Goal: Participate in discussion: Engage in conversation with other users on a specific topic

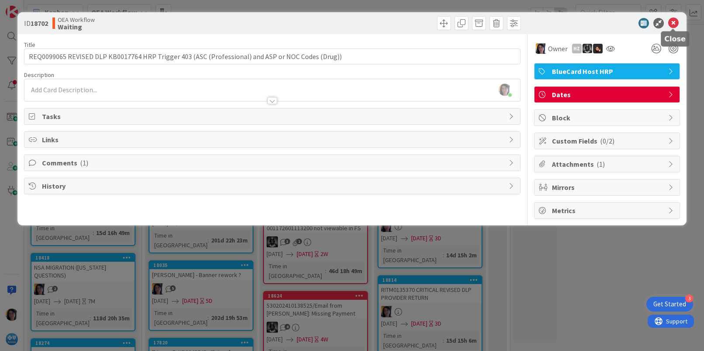
click at [673, 25] on icon at bounding box center [673, 23] width 10 height 10
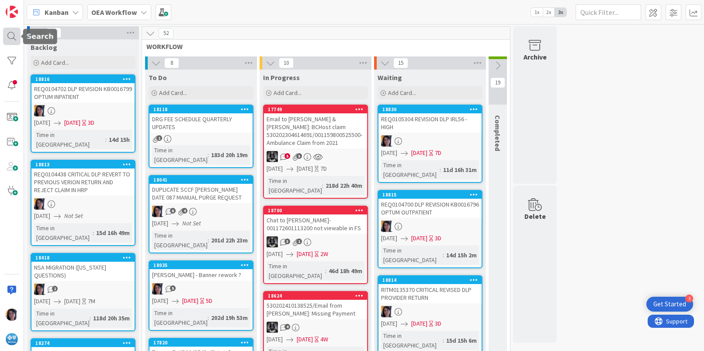
click at [11, 33] on div at bounding box center [11, 36] width 17 height 17
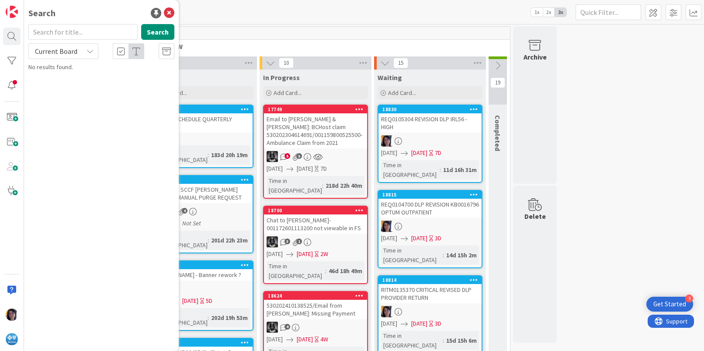
click at [41, 28] on input "text" at bounding box center [82, 32] width 109 height 16
type input "UR0110294"
click at [60, 56] on span "Current Board" at bounding box center [55, 51] width 45 height 12
click at [57, 82] on span "All Boards" at bounding box center [78, 87] width 91 height 13
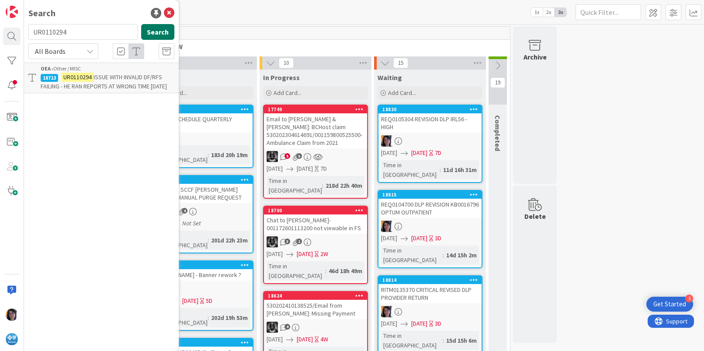
click at [150, 35] on button "Search" at bounding box center [157, 32] width 33 height 16
click at [97, 77] on span "ISSUE WITH INVALID DF/RFS FAILING - HE RAN REPORTS AT WRONG TIME [DATE]" at bounding box center [104, 81] width 126 height 17
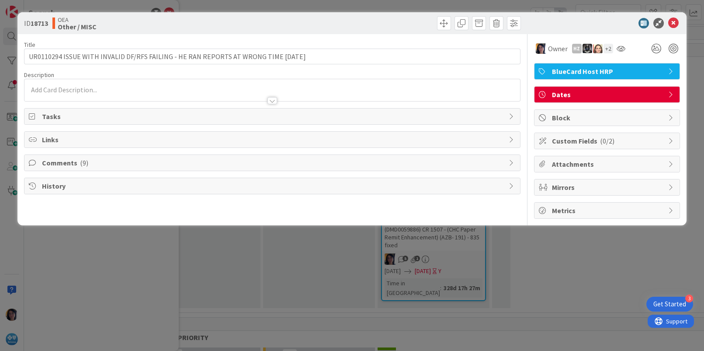
click at [67, 163] on span "Comments ( 9 )" at bounding box center [273, 162] width 462 height 10
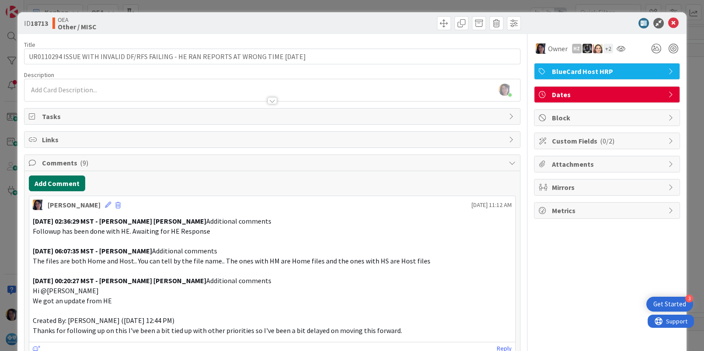
click at [54, 186] on button "Add Comment" at bounding box center [57, 183] width 56 height 16
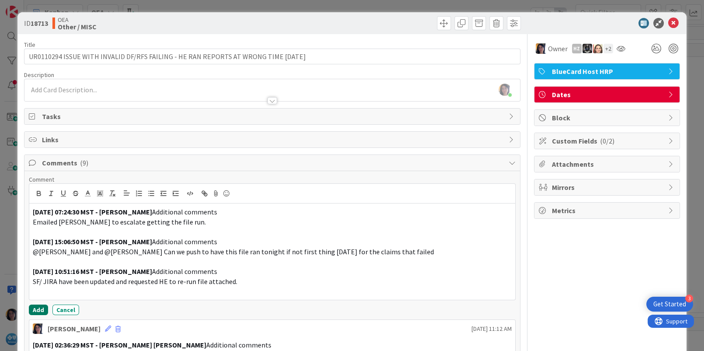
click at [38, 309] on button "Add" at bounding box center [38, 309] width 19 height 10
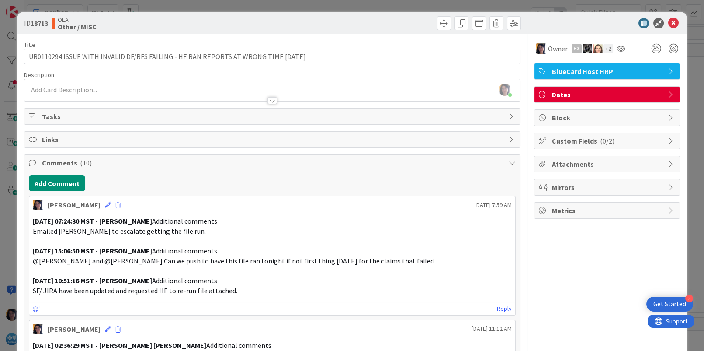
click at [369, 241] on p at bounding box center [272, 241] width 479 height 10
click at [668, 24] on icon at bounding box center [673, 23] width 10 height 10
